Goal: Information Seeking & Learning: Learn about a topic

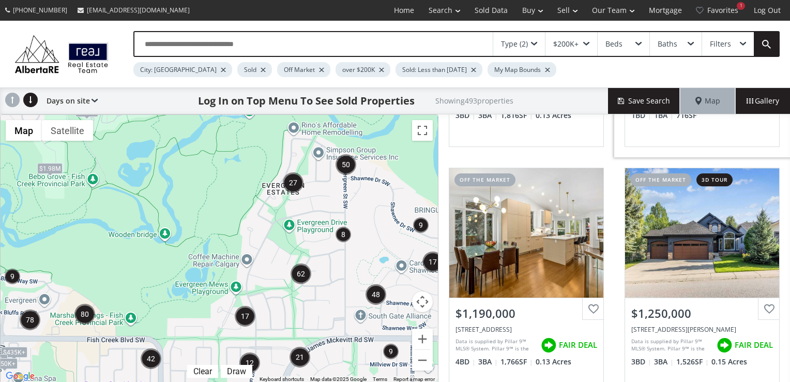
scroll to position [207, 0]
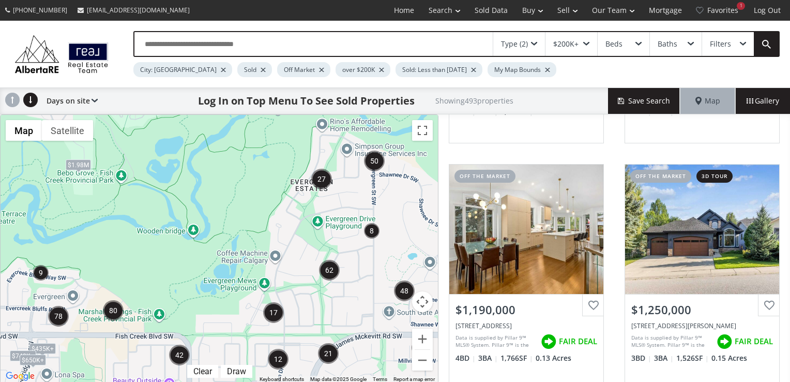
drag, startPoint x: 208, startPoint y: 262, endPoint x: 235, endPoint y: 258, distance: 27.7
click at [235, 258] on div "$435K+ $435K+ $740K+ $740K+ $1.98M $650K+ $650K+ $480K" at bounding box center [220, 249] width 438 height 268
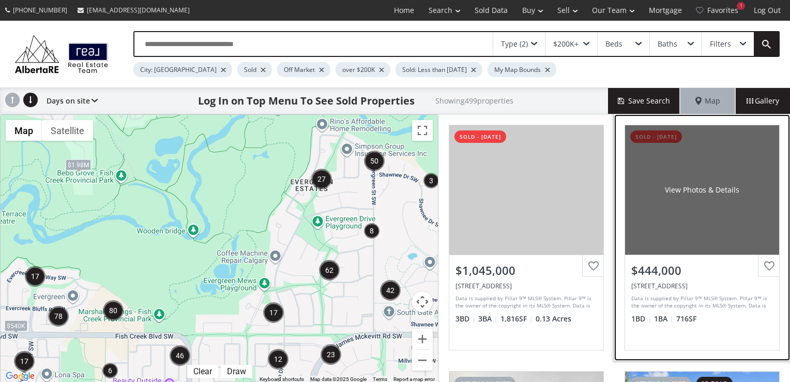
click at [686, 203] on div "View Photos & Details" at bounding box center [702, 189] width 154 height 129
click at [719, 178] on div "View Photos & Details" at bounding box center [702, 189] width 154 height 129
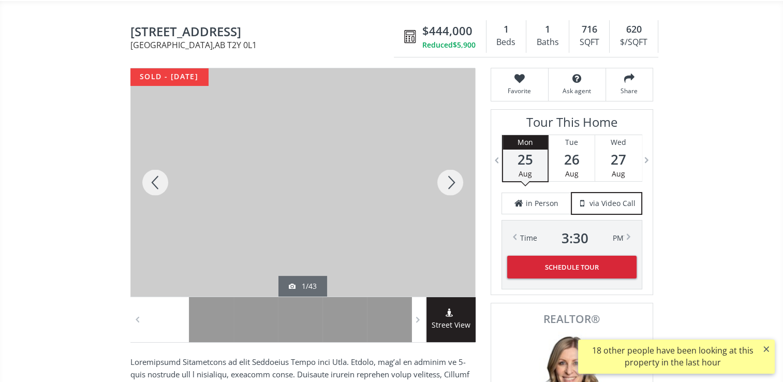
scroll to position [103, 0]
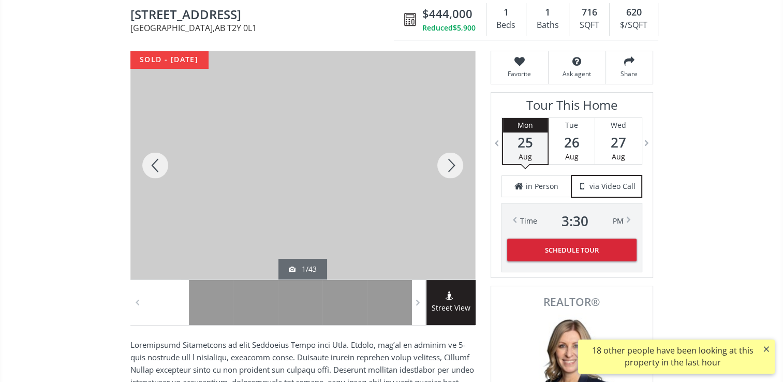
click at [155, 167] on div at bounding box center [155, 165] width 50 height 228
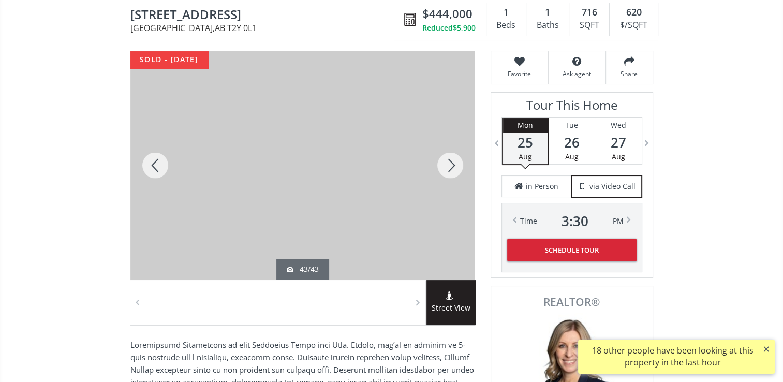
click at [453, 162] on div at bounding box center [450, 165] width 50 height 228
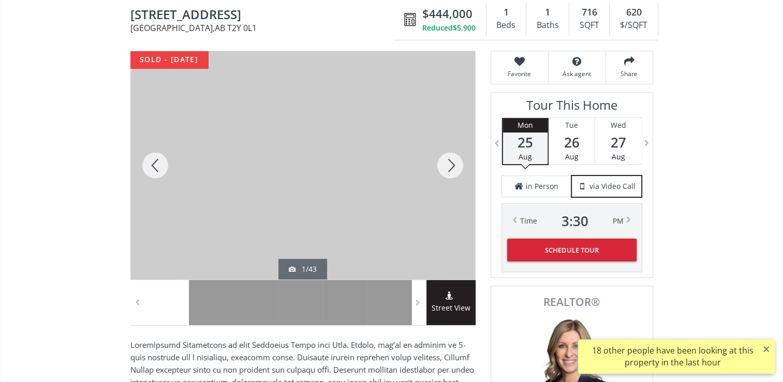
click at [453, 162] on div at bounding box center [450, 165] width 50 height 228
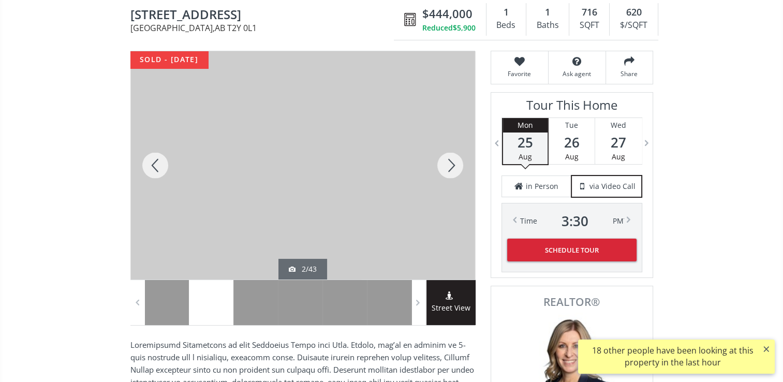
click at [453, 162] on div at bounding box center [450, 165] width 50 height 228
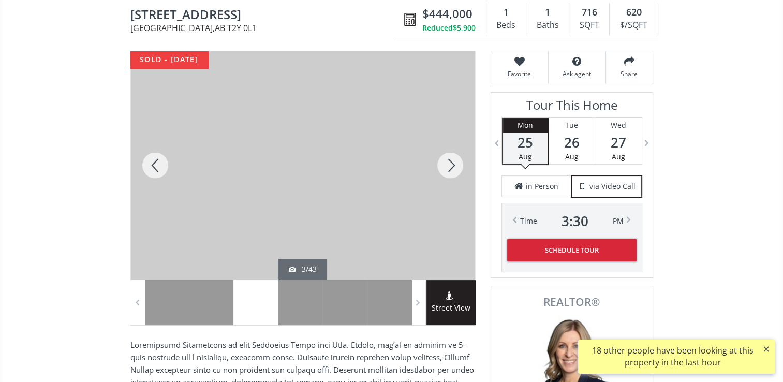
click at [453, 162] on div at bounding box center [450, 165] width 50 height 228
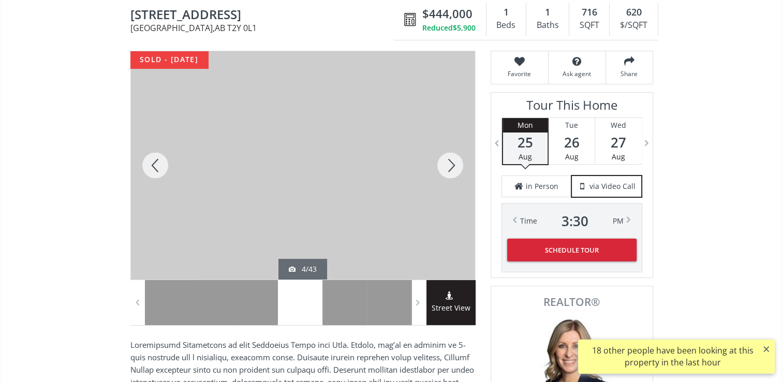
click at [453, 162] on div at bounding box center [450, 165] width 50 height 228
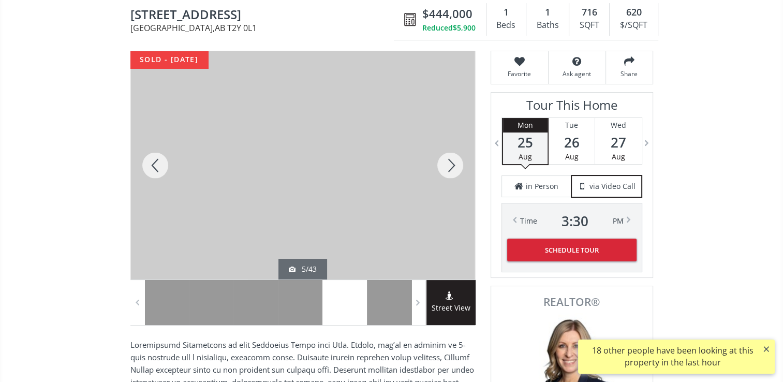
click at [453, 162] on div at bounding box center [450, 165] width 50 height 228
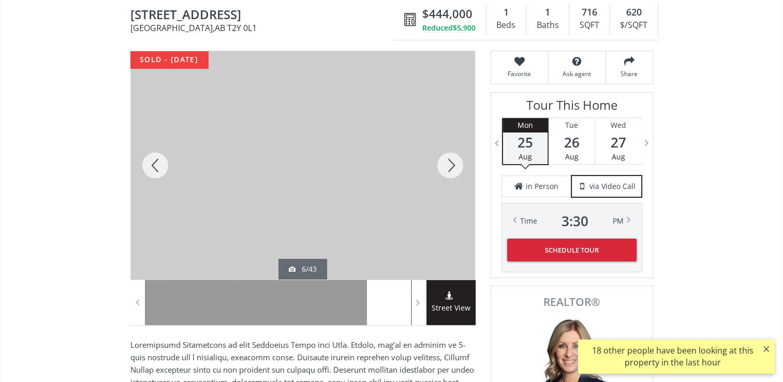
click at [453, 162] on div at bounding box center [450, 165] width 50 height 228
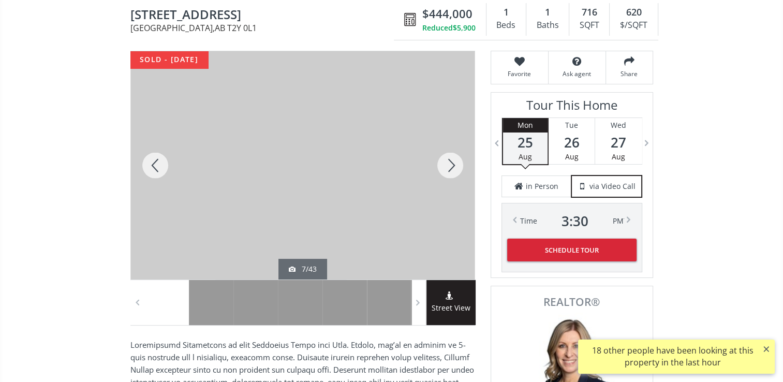
click at [453, 162] on div at bounding box center [450, 165] width 50 height 228
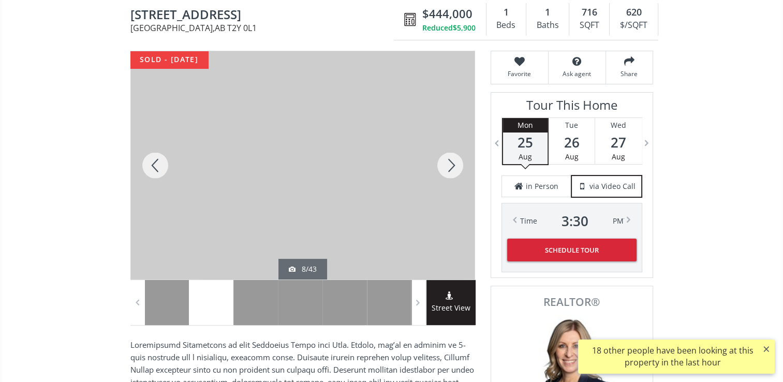
click at [453, 162] on div at bounding box center [450, 165] width 50 height 228
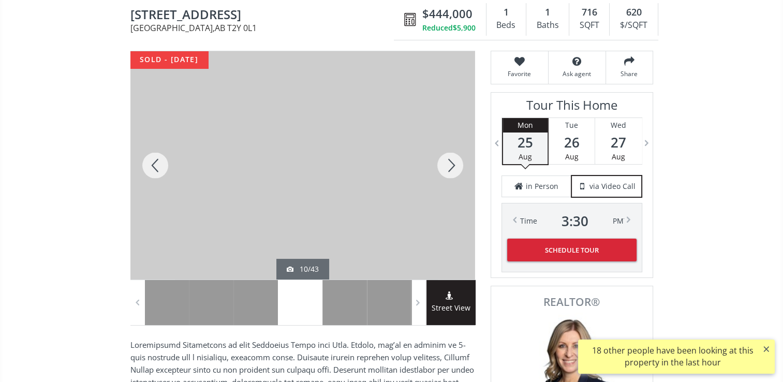
click at [453, 162] on div at bounding box center [450, 165] width 50 height 228
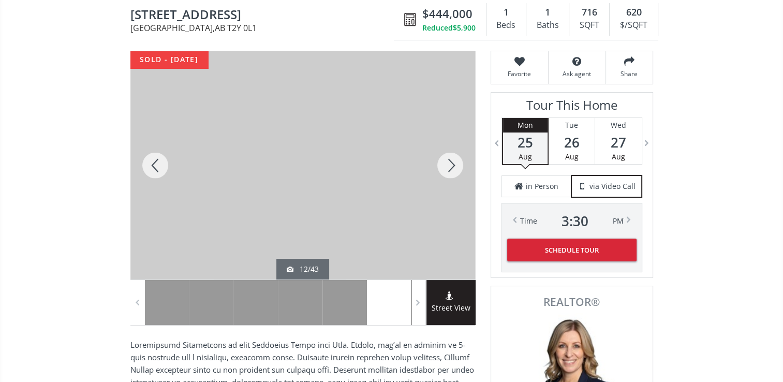
click at [453, 162] on div at bounding box center [450, 165] width 50 height 228
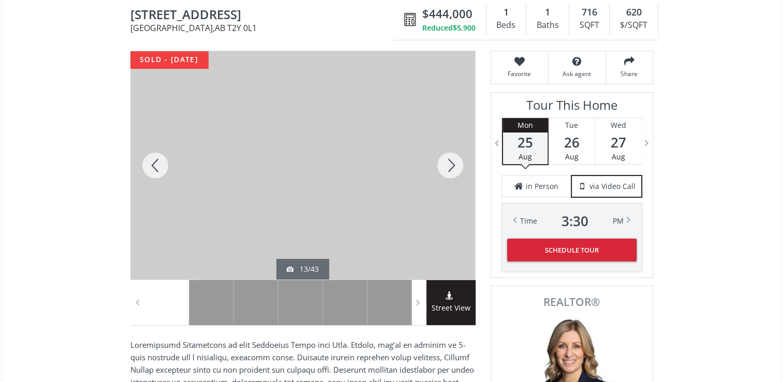
click at [453, 162] on div at bounding box center [450, 165] width 50 height 228
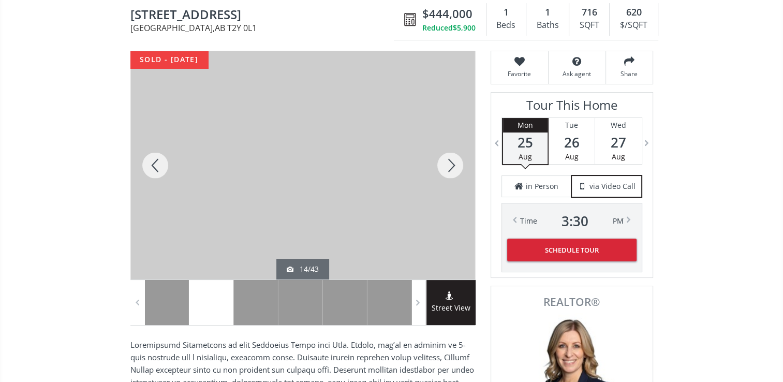
click at [453, 162] on div at bounding box center [450, 165] width 50 height 228
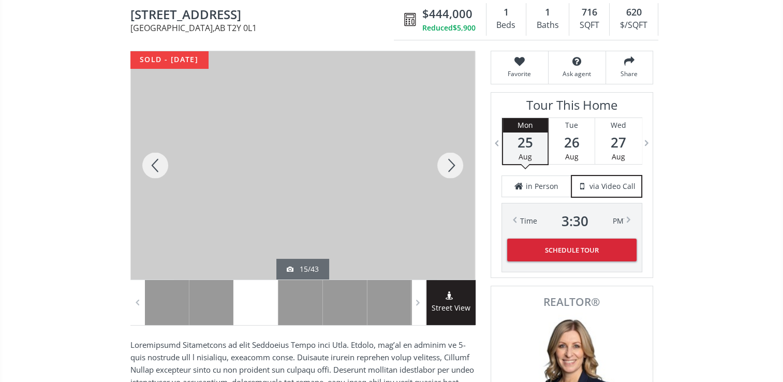
click at [453, 162] on div at bounding box center [450, 165] width 50 height 228
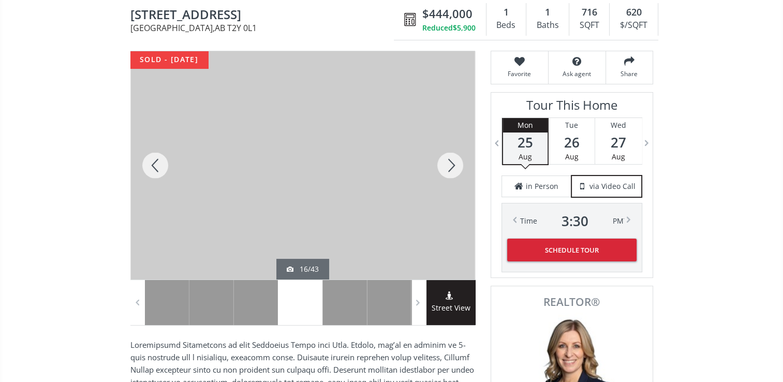
click at [453, 162] on div at bounding box center [450, 165] width 50 height 228
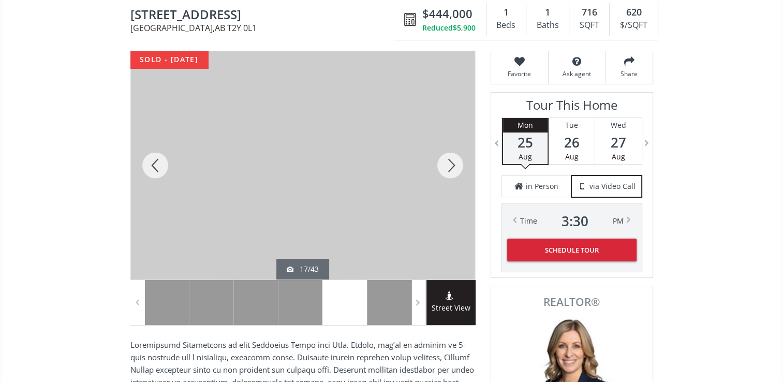
click at [453, 162] on div at bounding box center [450, 165] width 50 height 228
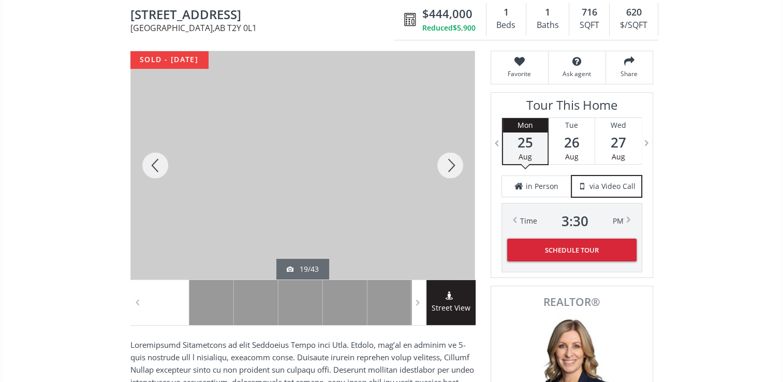
click at [155, 157] on div at bounding box center [155, 165] width 50 height 228
